Goal: Find specific page/section: Find specific page/section

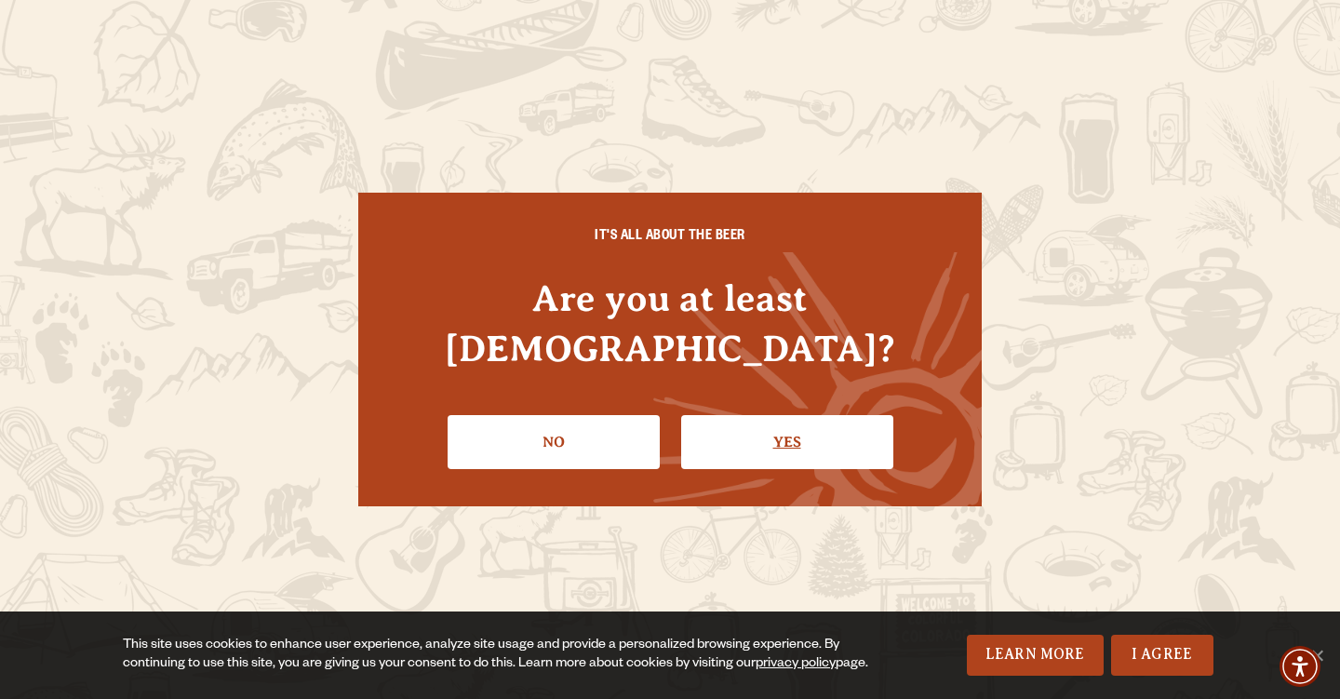
click at [745, 415] on link "Yes" at bounding box center [787, 442] width 212 height 54
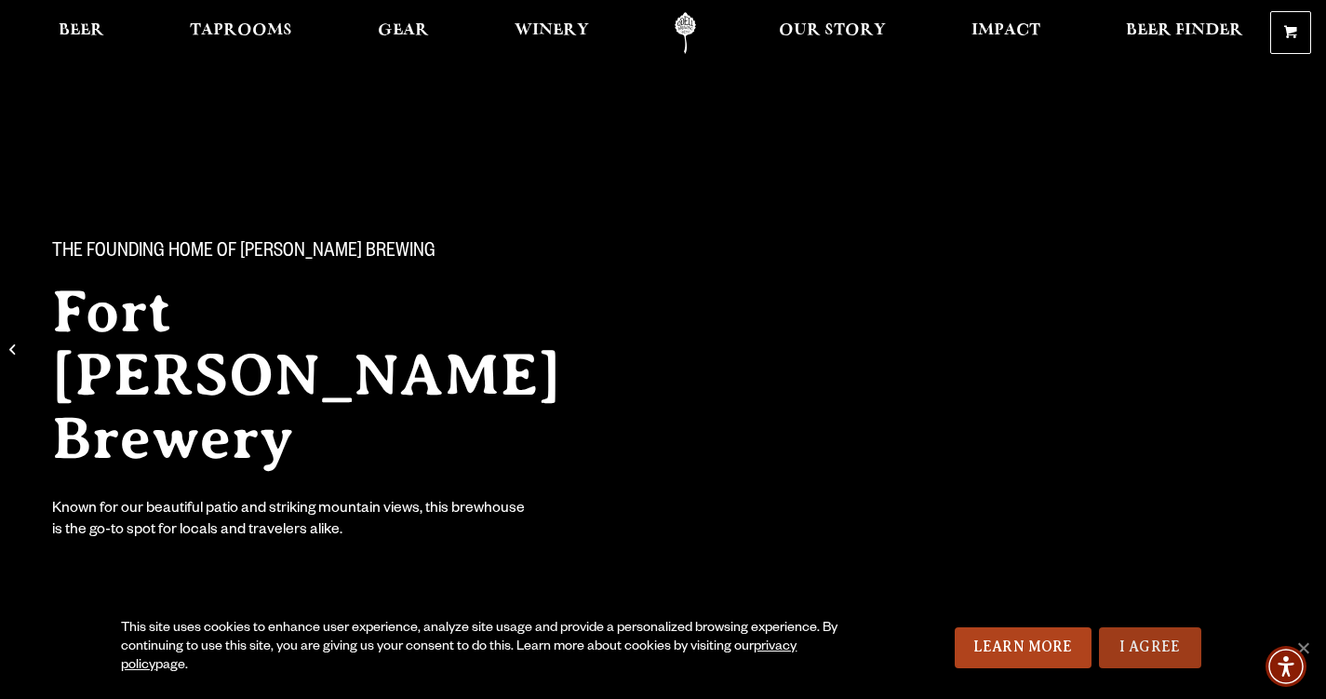
click at [1154, 643] on link "I Agree" at bounding box center [1150, 647] width 102 height 41
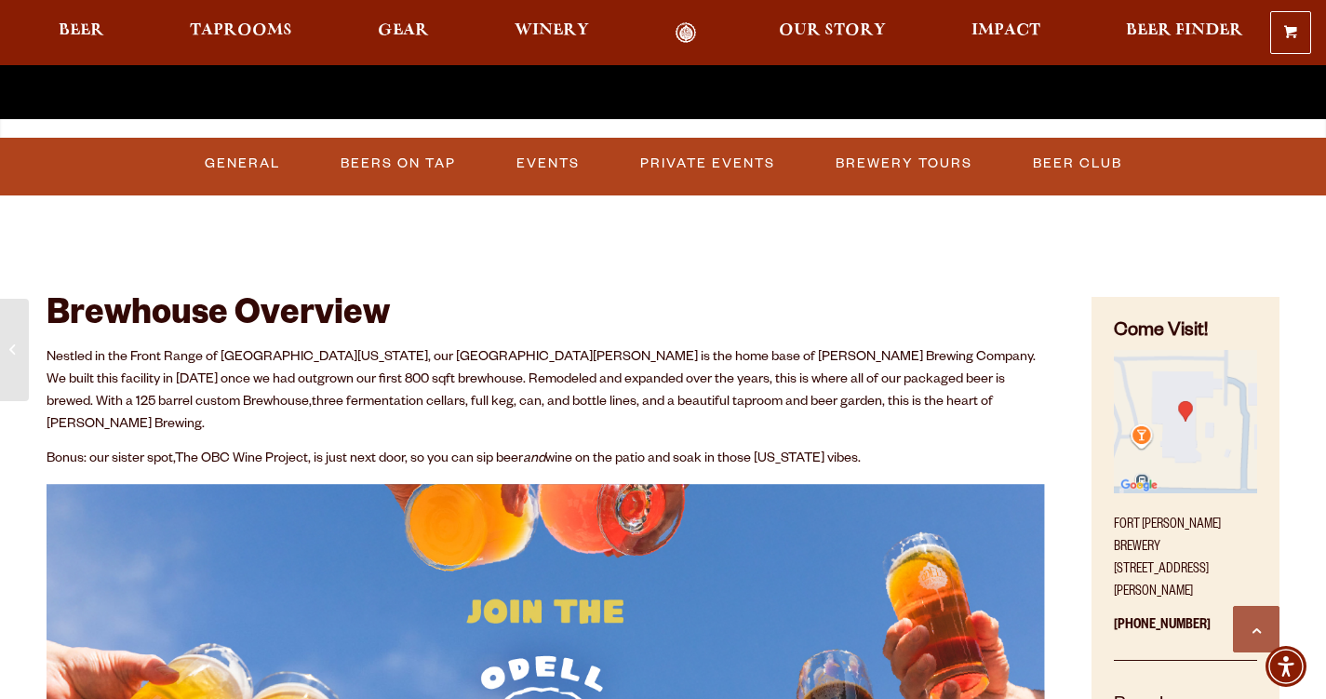
scroll to position [626, 0]
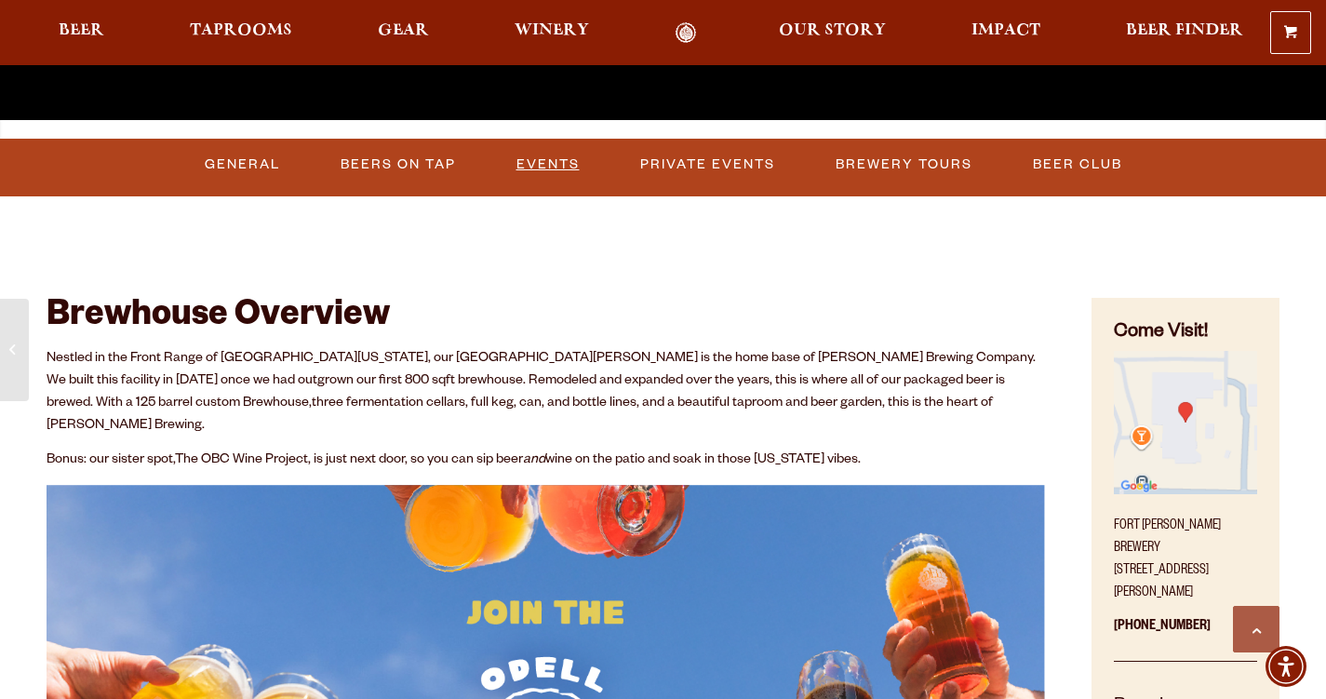
click at [542, 156] on link "Events" at bounding box center [548, 164] width 78 height 43
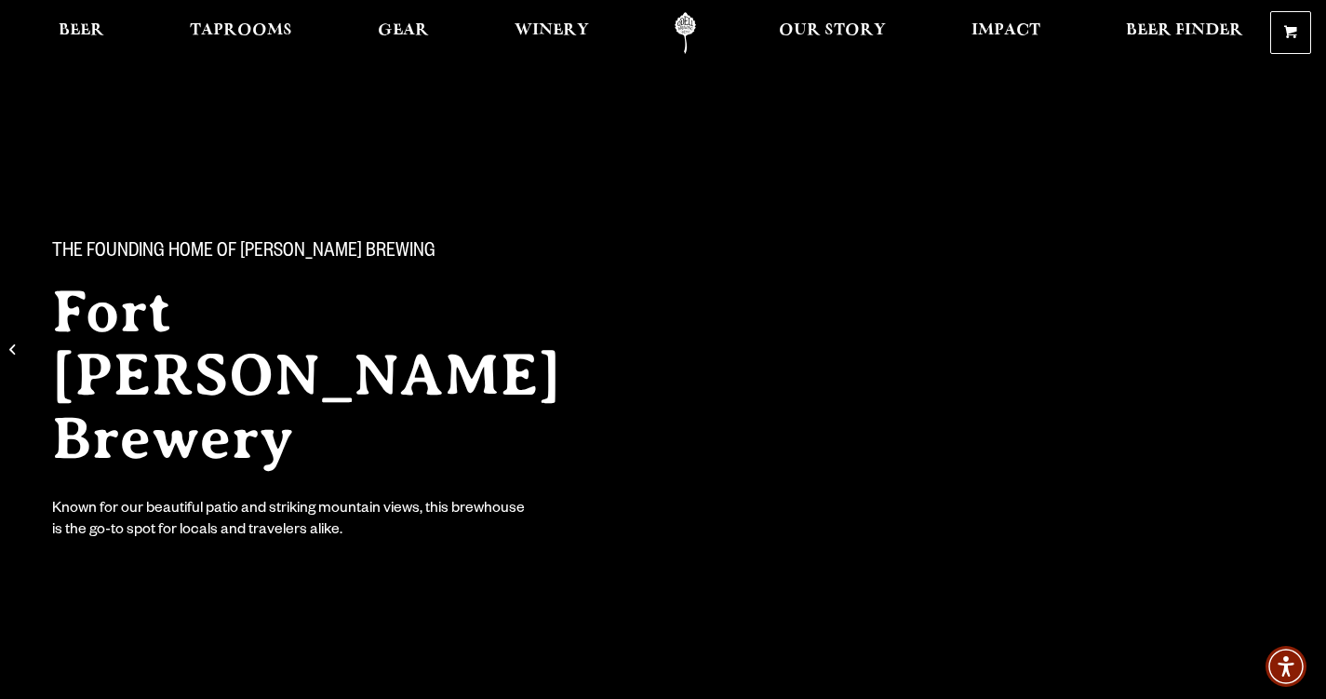
scroll to position [0, 0]
click at [270, 33] on span "Taprooms" at bounding box center [241, 30] width 102 height 15
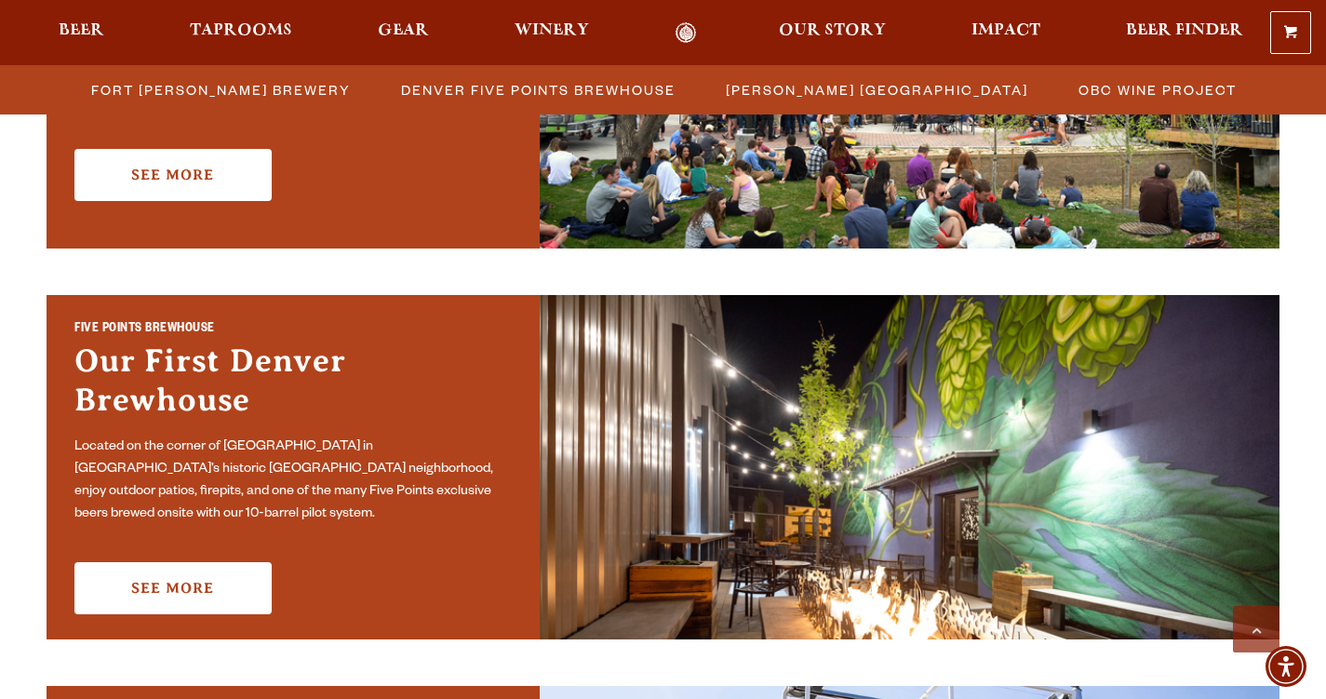
scroll to position [726, 0]
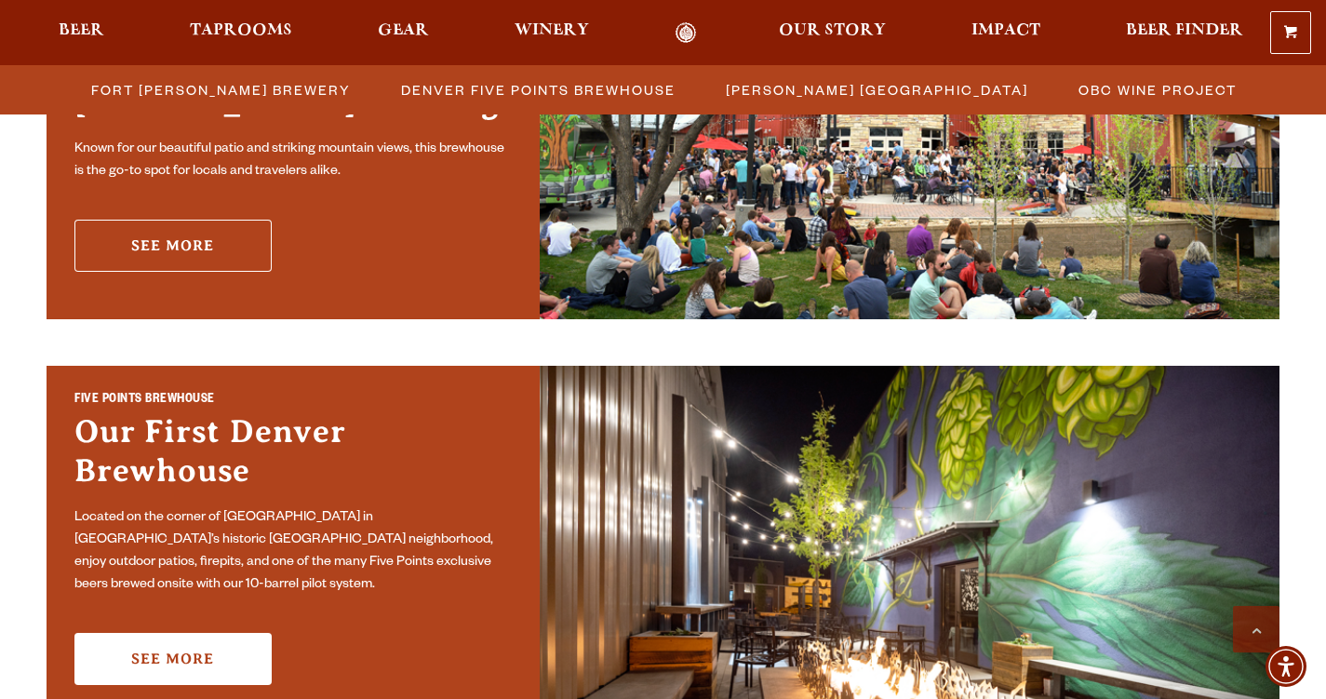
click at [213, 232] on link "See More" at bounding box center [172, 246] width 197 height 52
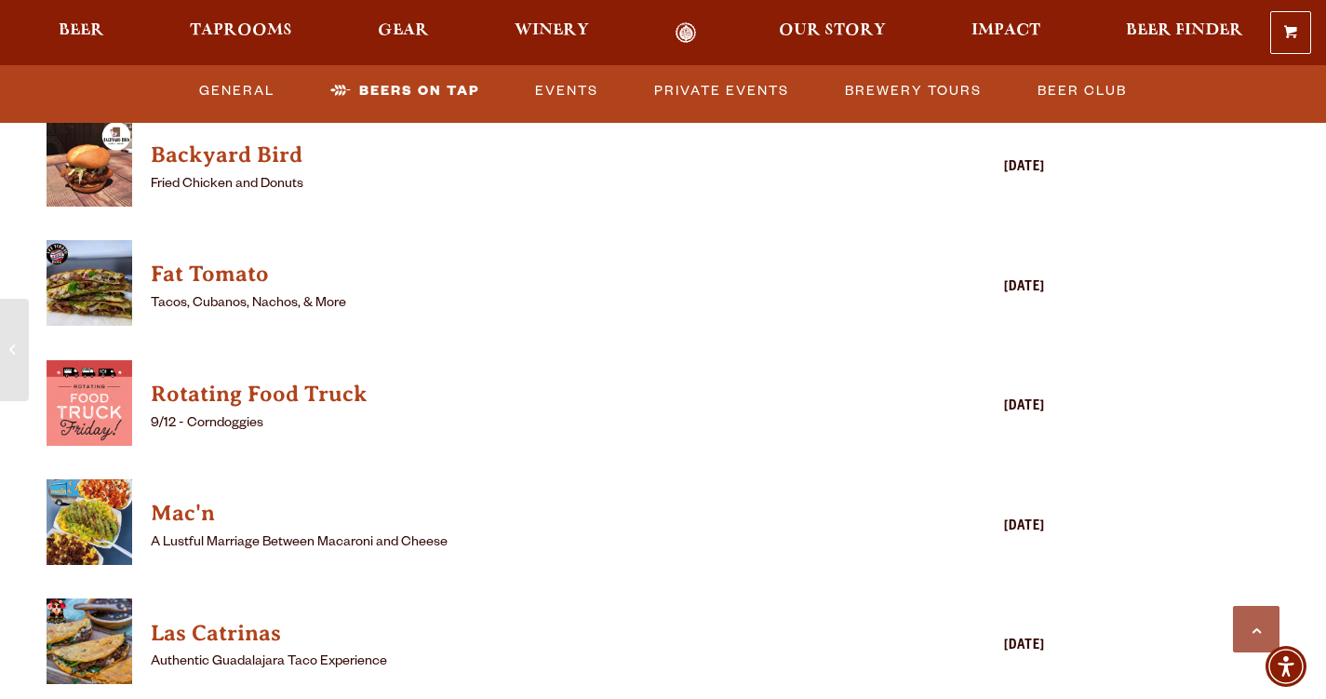
scroll to position [4827, 0]
